Goal: Transaction & Acquisition: Purchase product/service

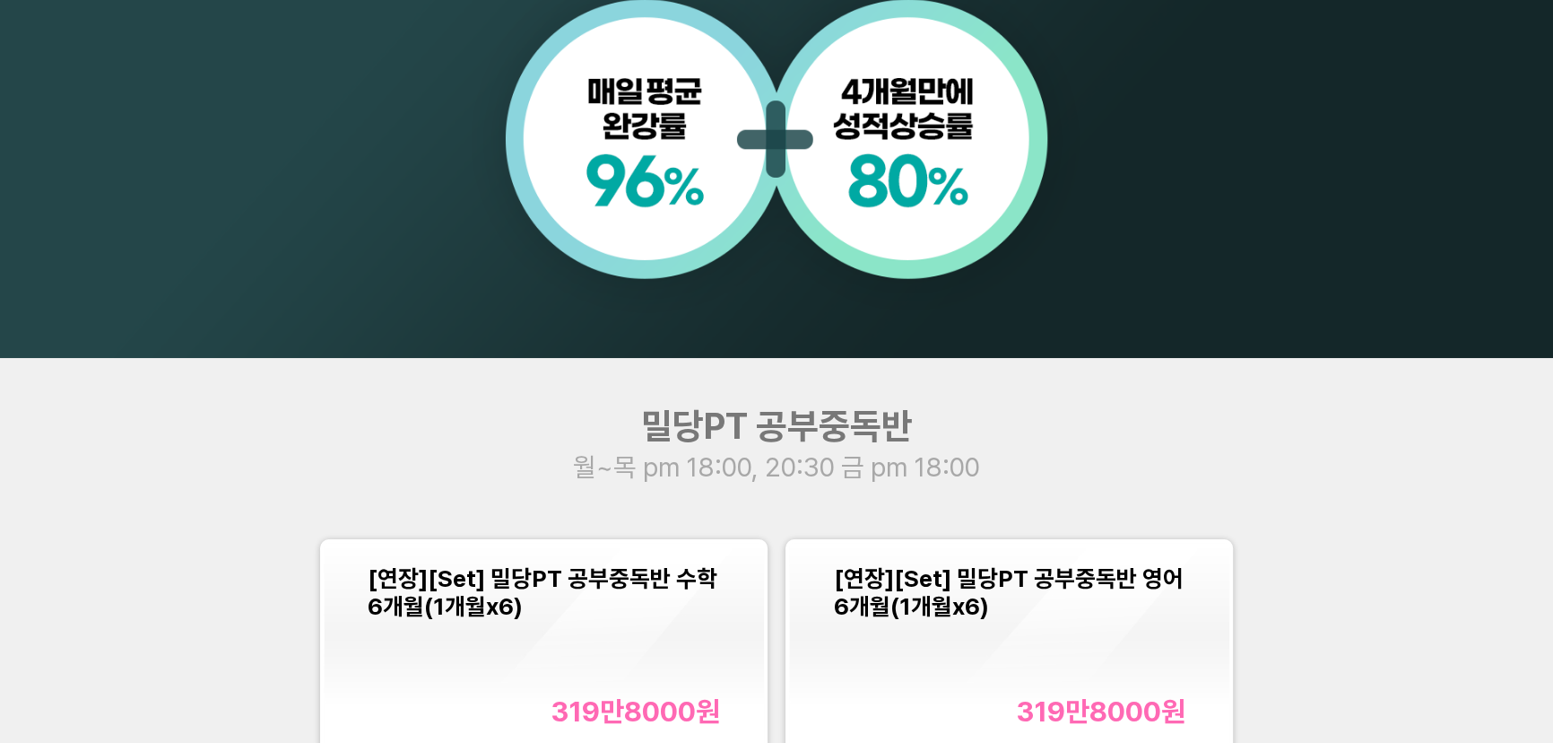
scroll to position [2119, 0]
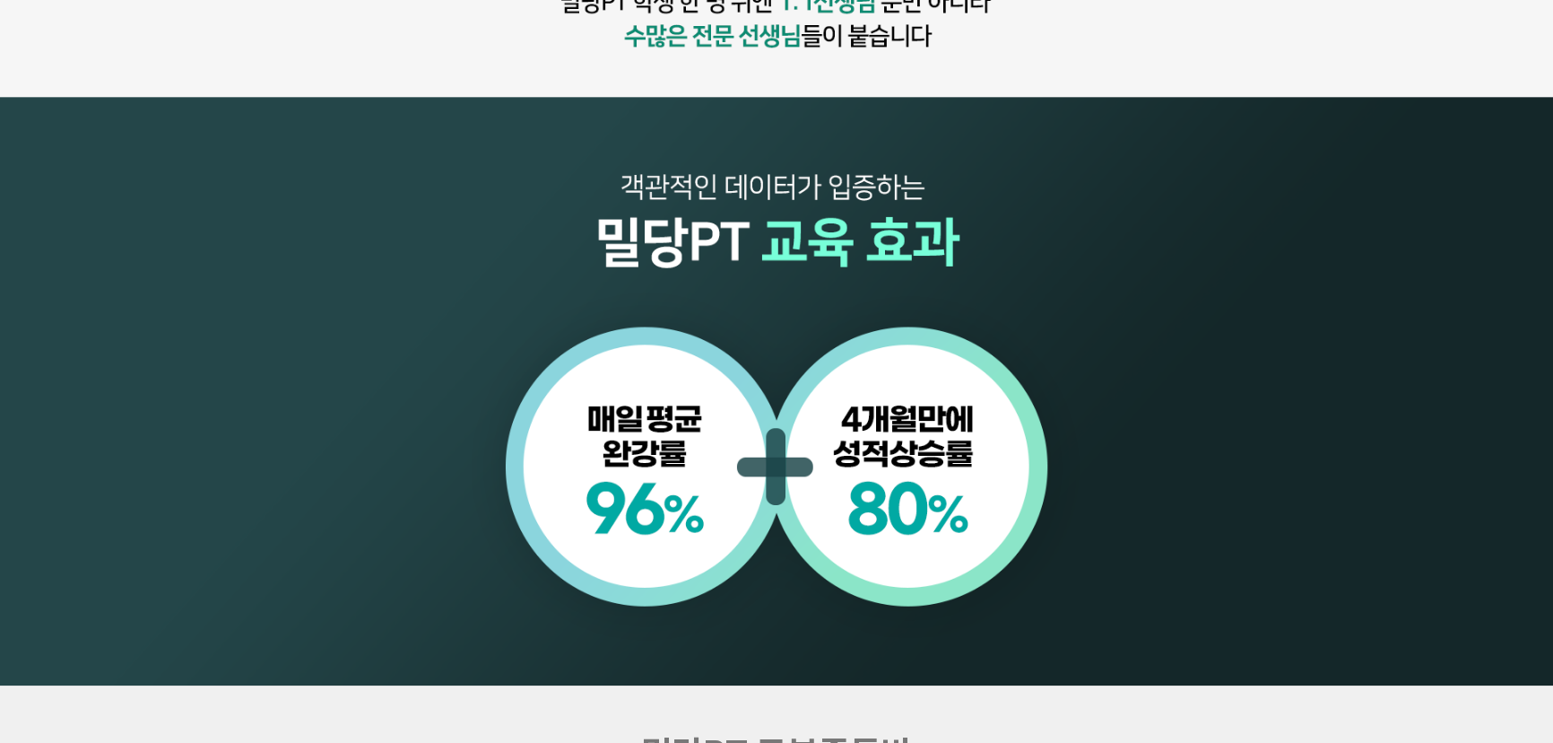
scroll to position [1794, 0]
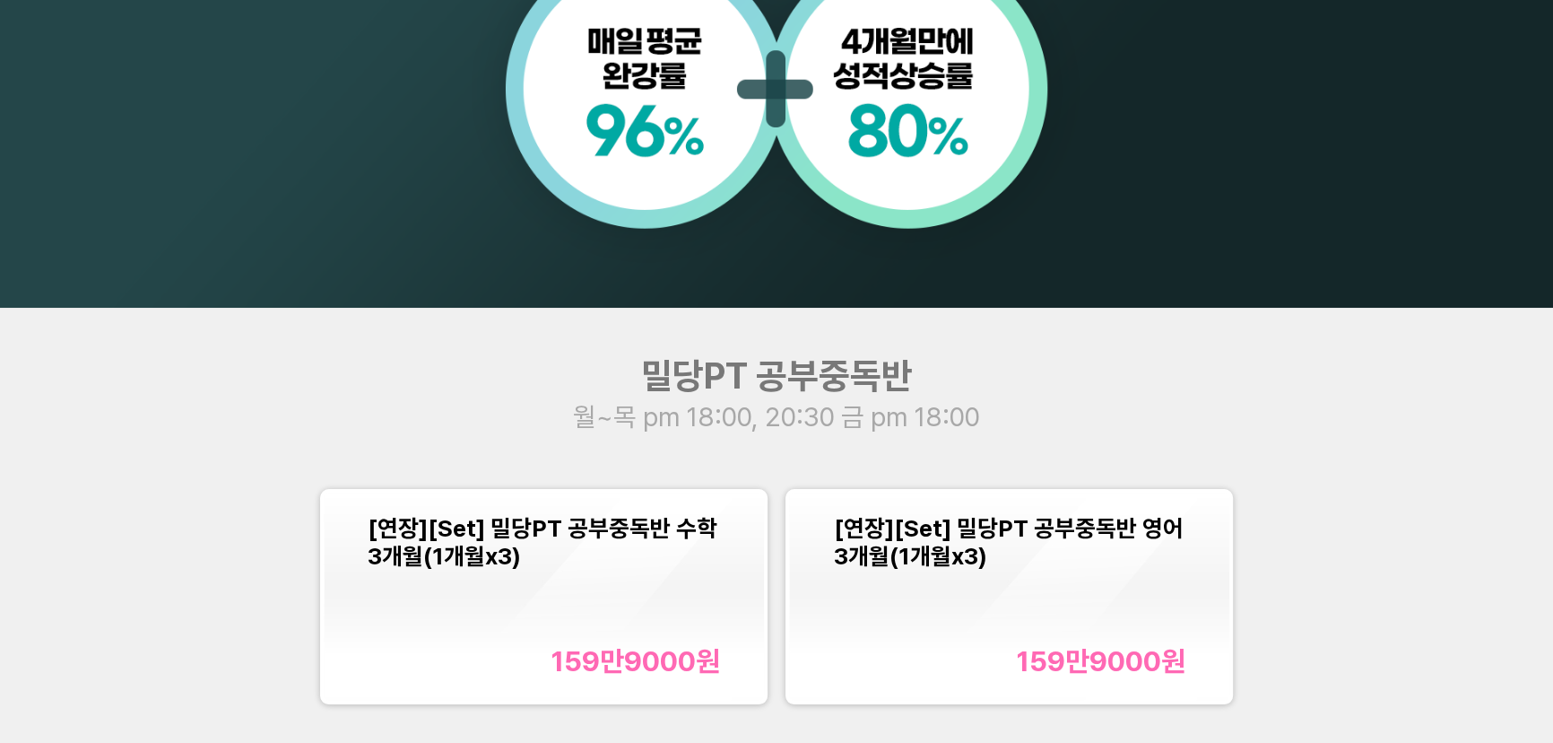
scroll to position [2119, 0]
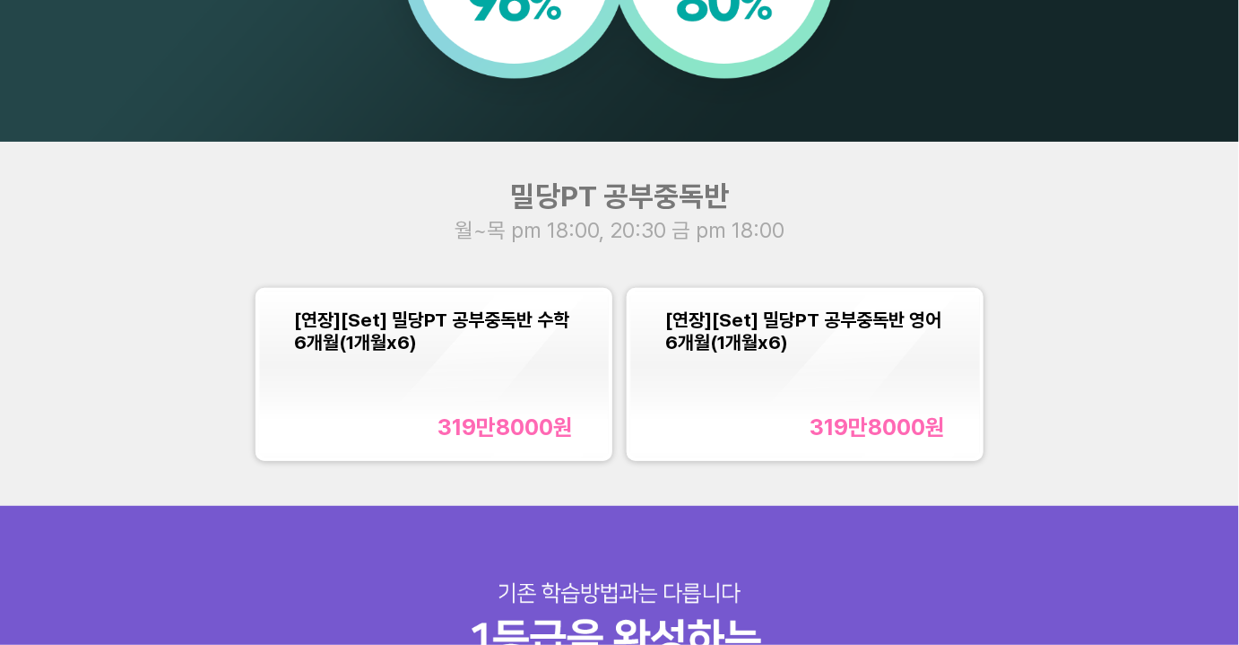
scroll to position [1549, 0]
